Goal: Navigation & Orientation: Find specific page/section

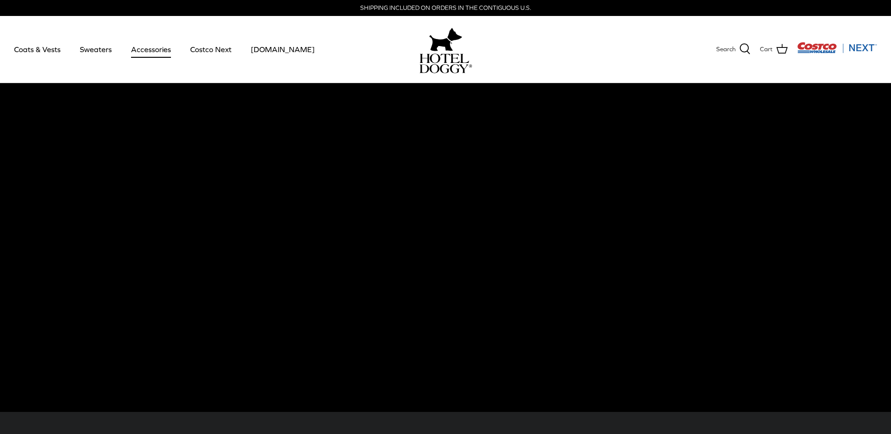
click at [160, 54] on link "Accessories" at bounding box center [151, 49] width 57 height 32
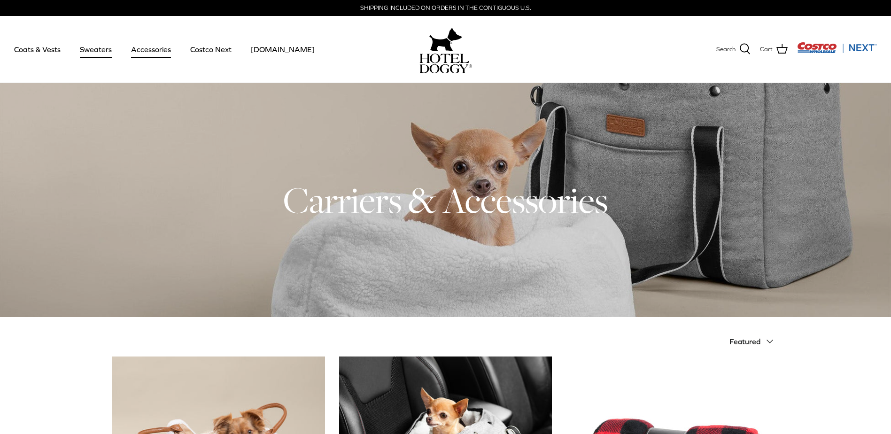
click at [106, 48] on link "Sweaters" at bounding box center [95, 49] width 49 height 32
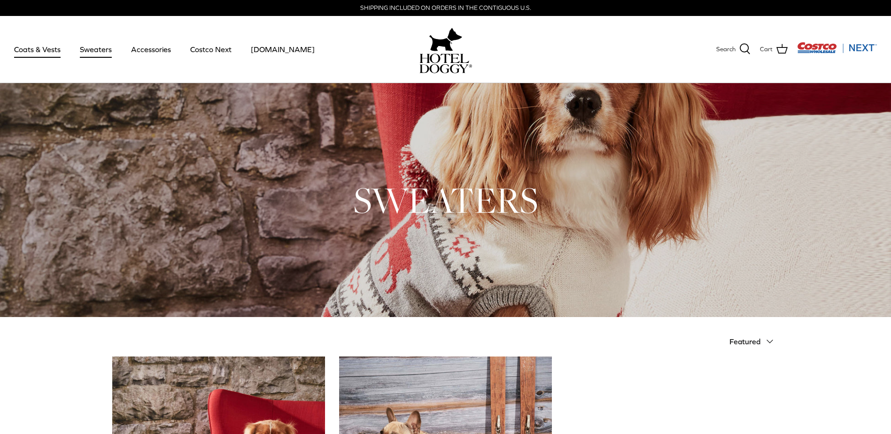
click at [48, 51] on link "Coats & Vests" at bounding box center [37, 49] width 63 height 32
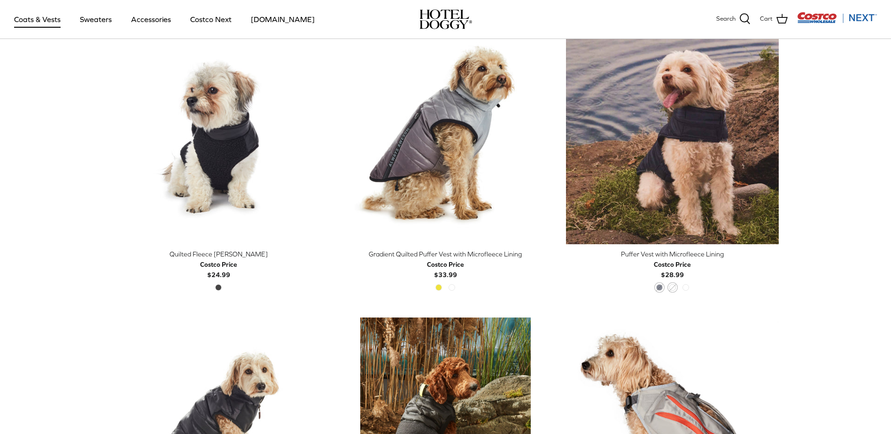
scroll to position [1028, 0]
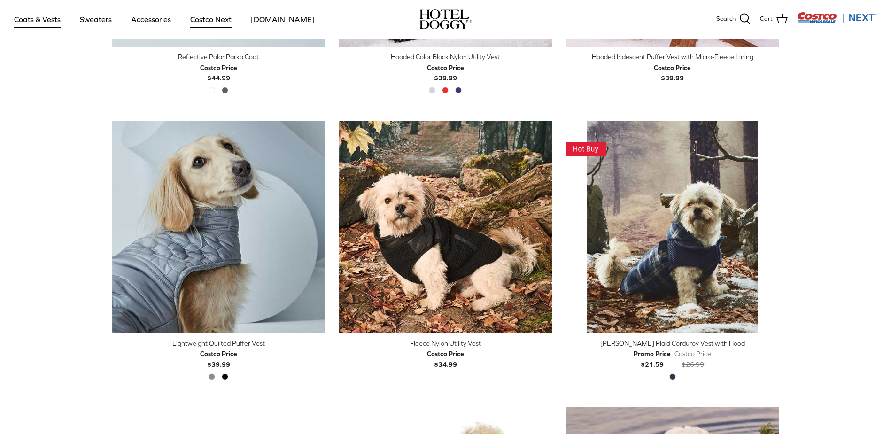
click at [220, 20] on link "Costco Next" at bounding box center [211, 19] width 58 height 32
